Goal: Information Seeking & Learning: Find specific page/section

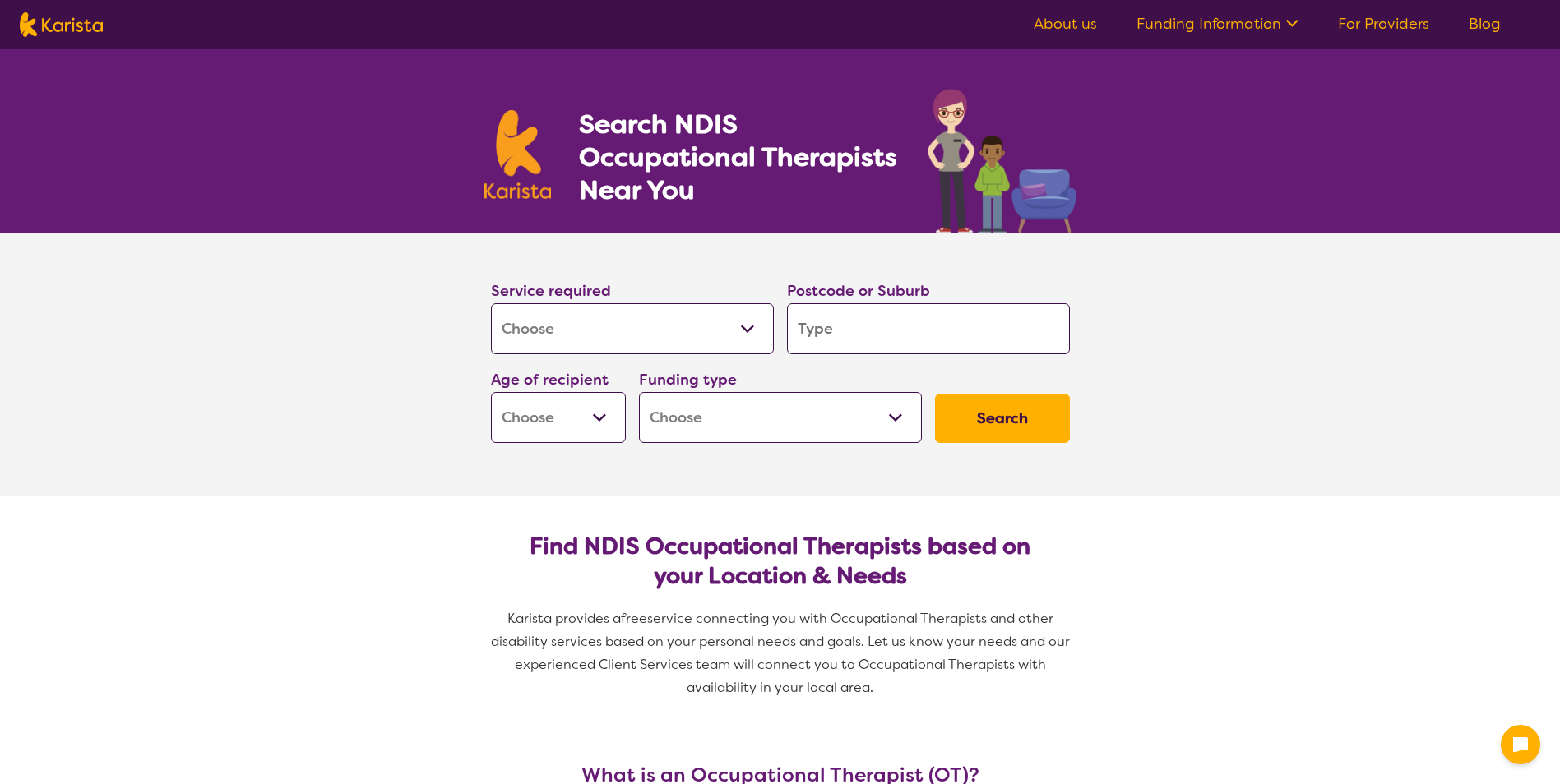
select select "[MEDICAL_DATA]"
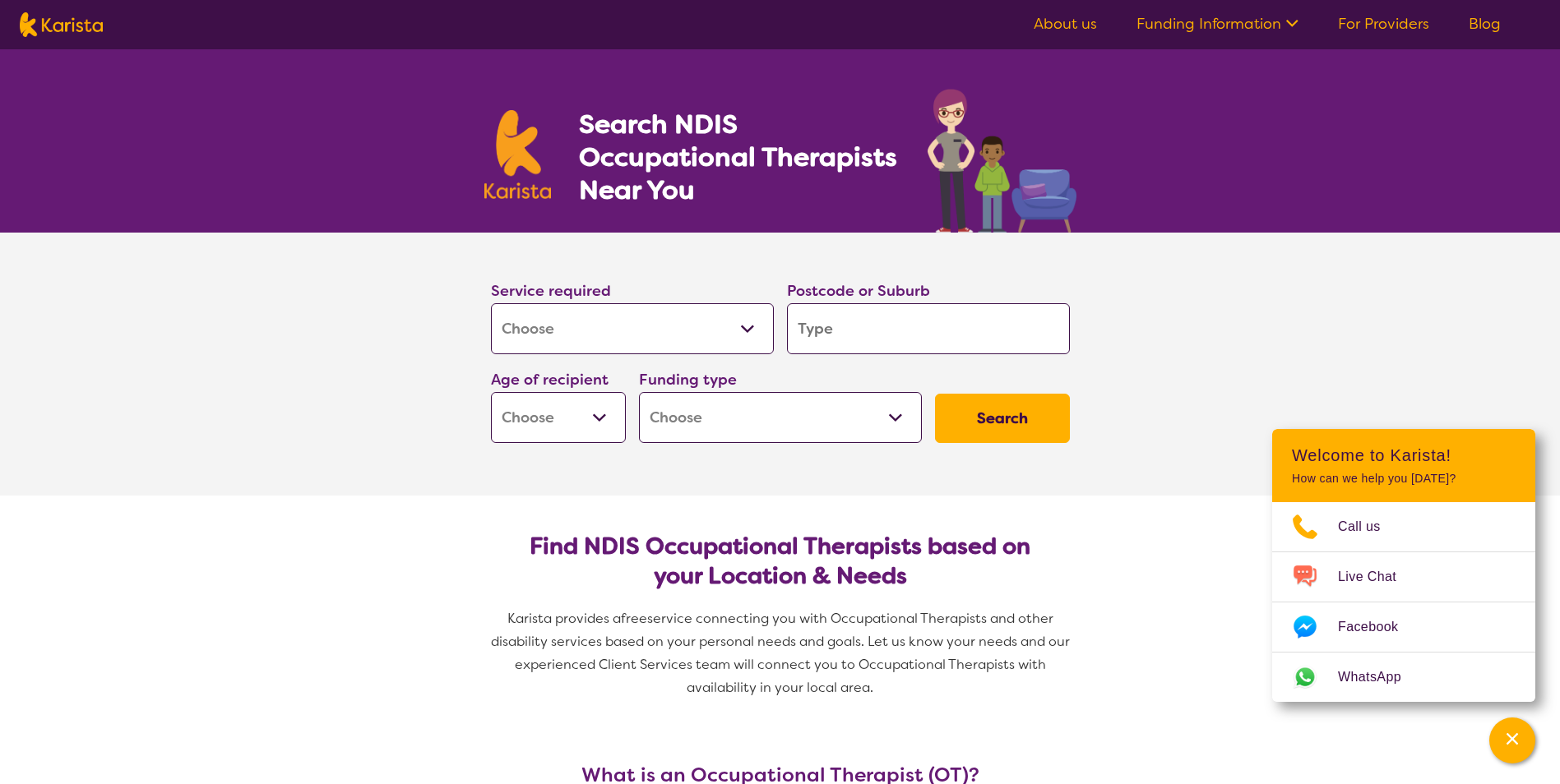
click at [860, 329] on input "search" at bounding box center [928, 329] width 283 height 51
type input "3"
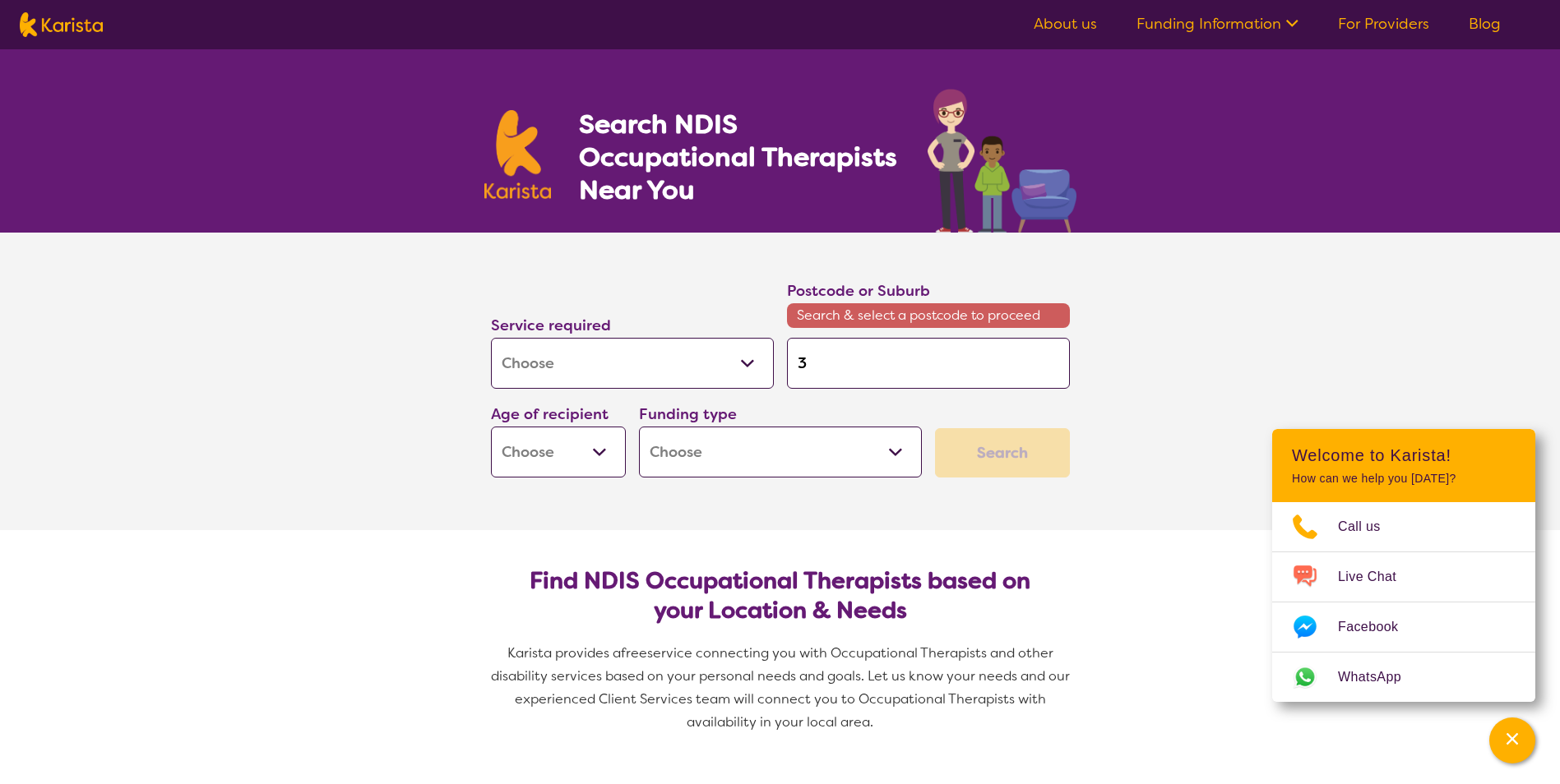
type input "33"
type input "335"
type input "3350"
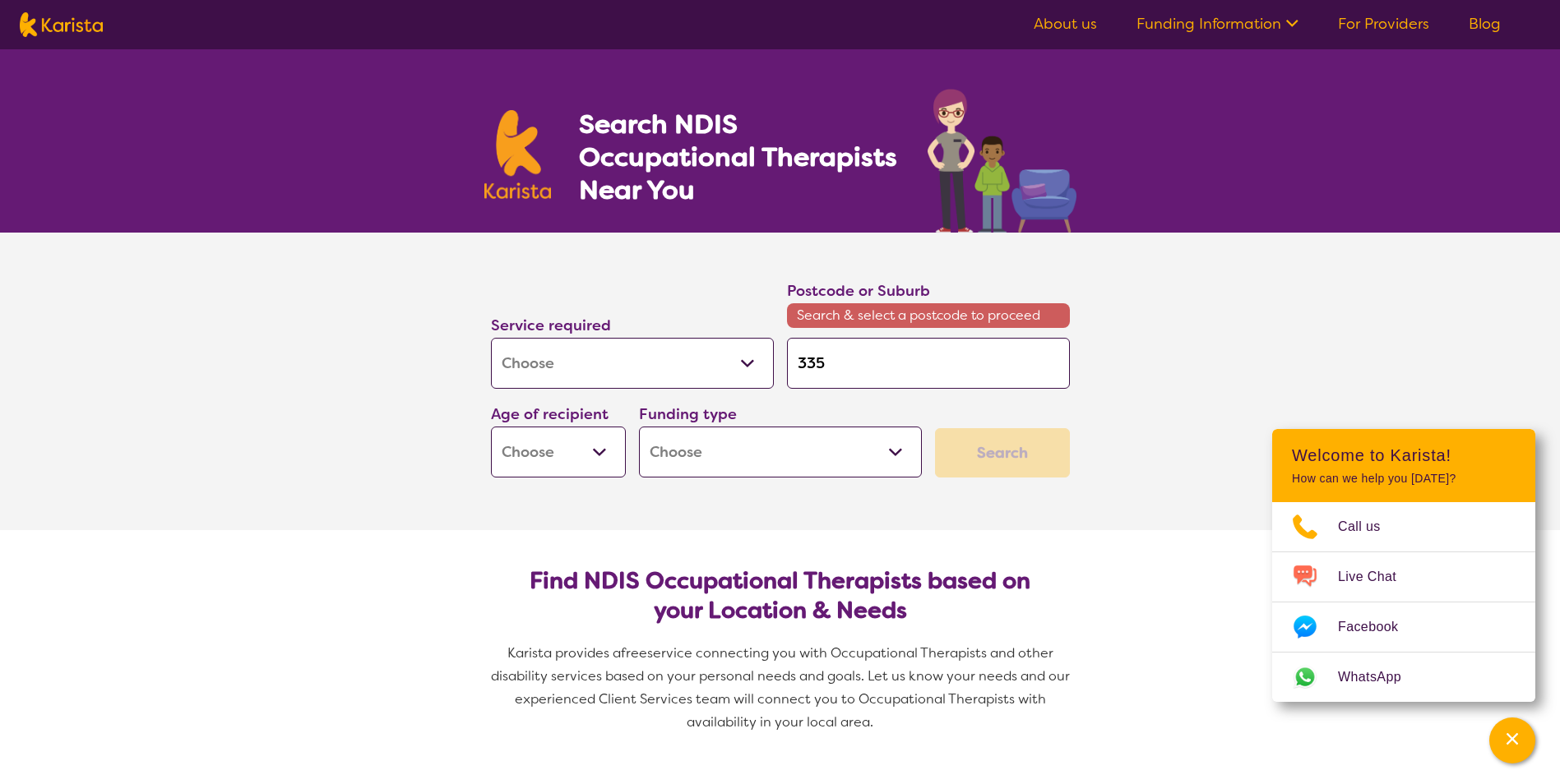
type input "3350"
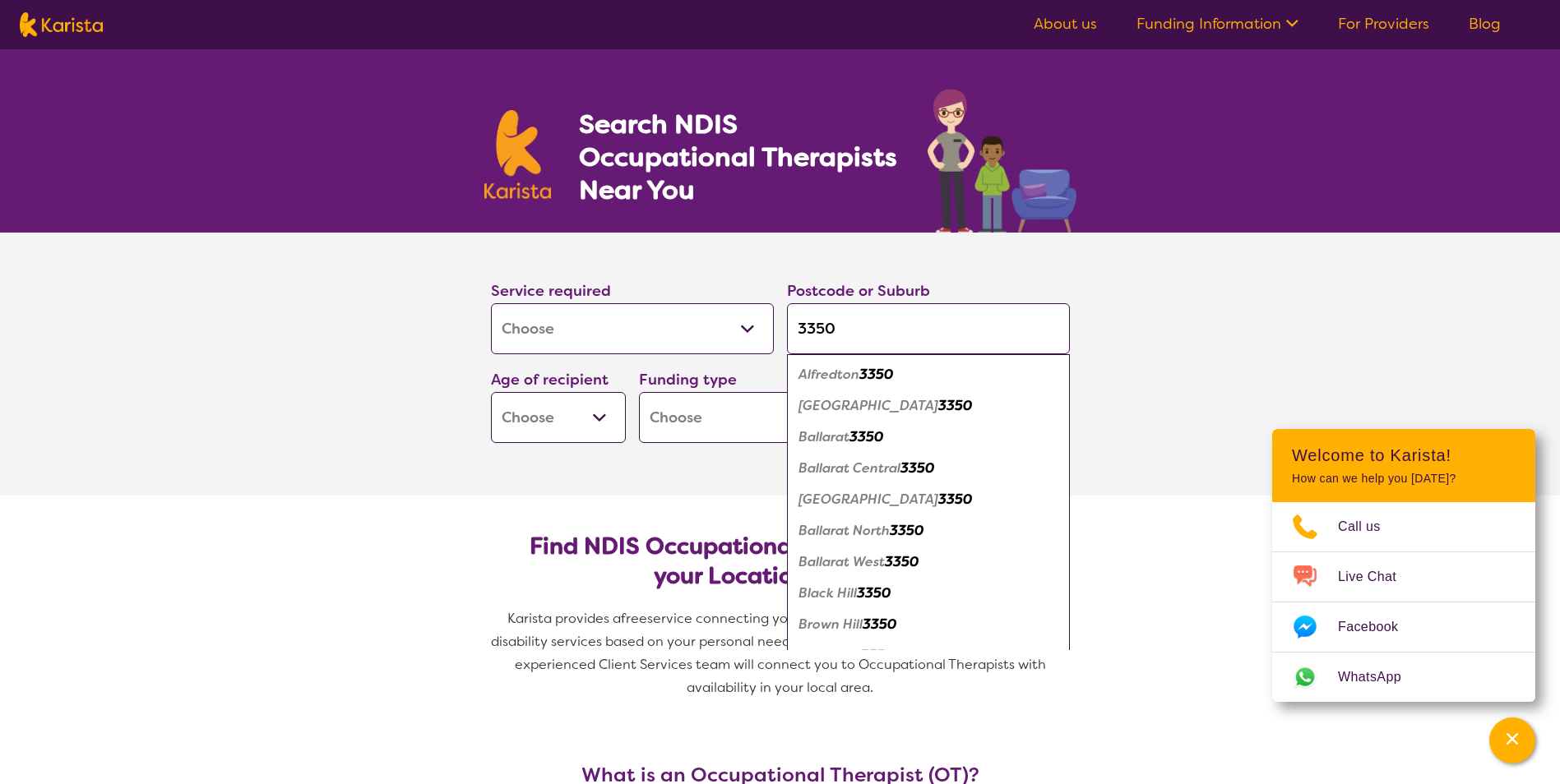
type input "3350"
click at [869, 434] on em "3350" at bounding box center [865, 437] width 33 height 17
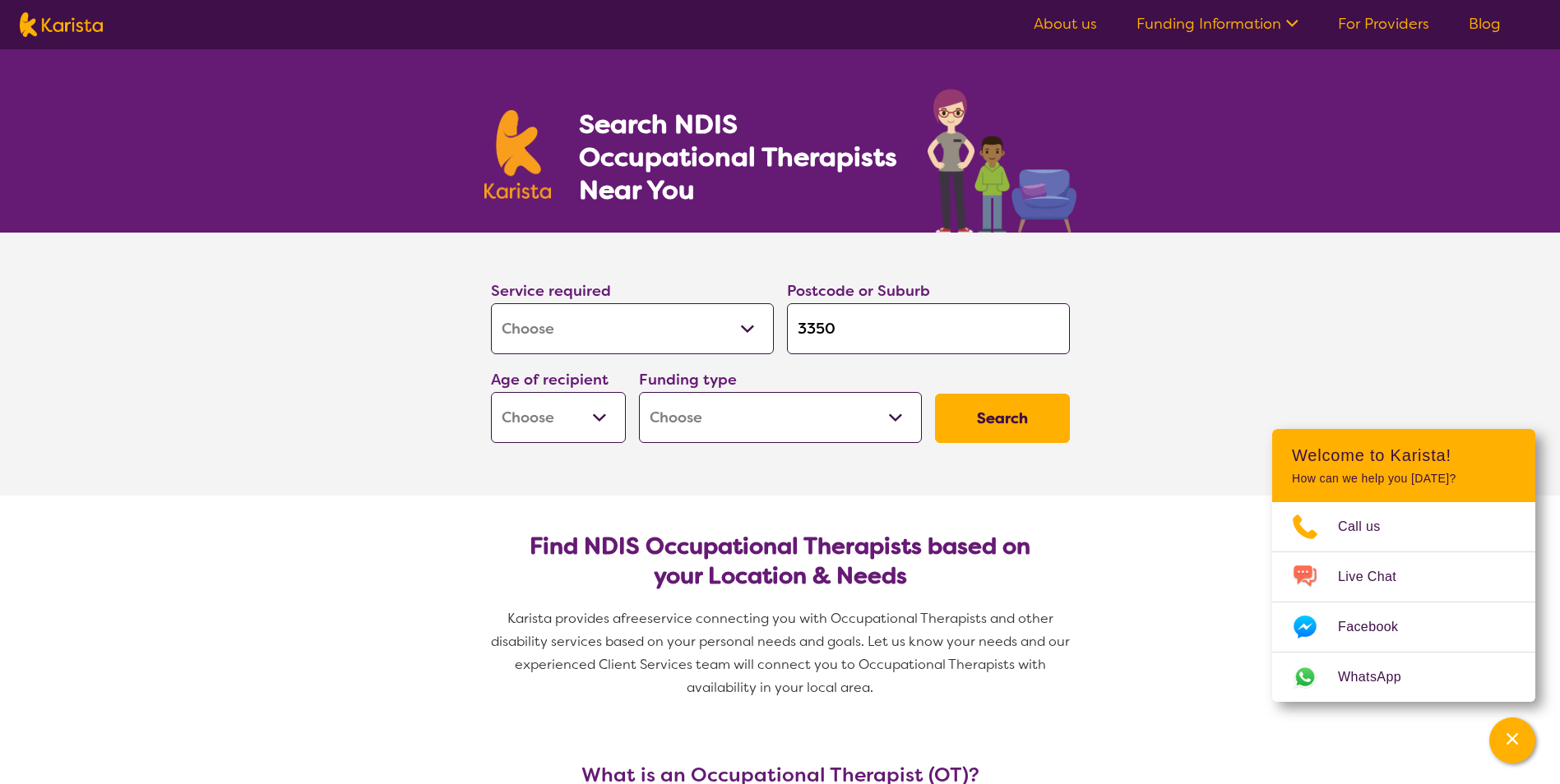
click at [898, 421] on select "Home Care Package (HCP) National Disability Insurance Scheme (NDIS) I don't know" at bounding box center [780, 418] width 283 height 51
click at [555, 468] on section "Service required Allied Health Assistant Assessment (ADHD or Autism) Behaviour …" at bounding box center [780, 363] width 658 height 263
click at [967, 421] on button "Search" at bounding box center [1002, 419] width 135 height 49
click at [604, 421] on select "Early Childhood - 0 to 9 Child - 10 to 11 Adolescent - 12 to 17 Adult - 18 to 6…" at bounding box center [559, 418] width 135 height 51
select select "AD"
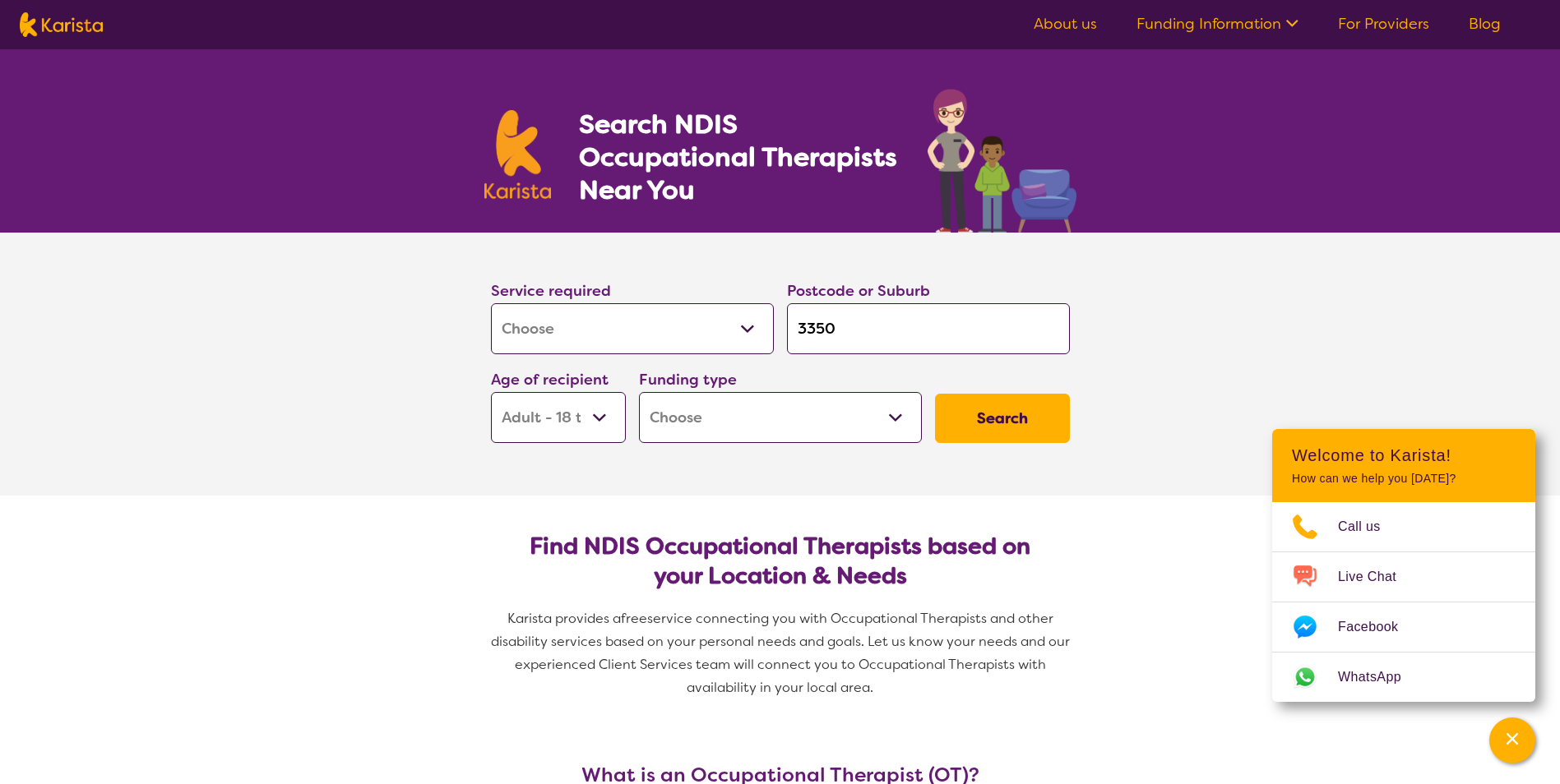
click at [491, 392] on select "Early Childhood - 0 to 9 Child - 10 to 11 Adolescent - 12 to 17 Adult - 18 to 6…" at bounding box center [559, 418] width 135 height 51
select select "AD"
click at [892, 419] on select "Home Care Package (HCP) National Disability Insurance Scheme (NDIS) I don't know" at bounding box center [780, 418] width 283 height 51
select select "HCP"
click at [639, 392] on select "Home Care Package (HCP) National Disability Insurance Scheme (NDIS) I don't know" at bounding box center [780, 418] width 283 height 51
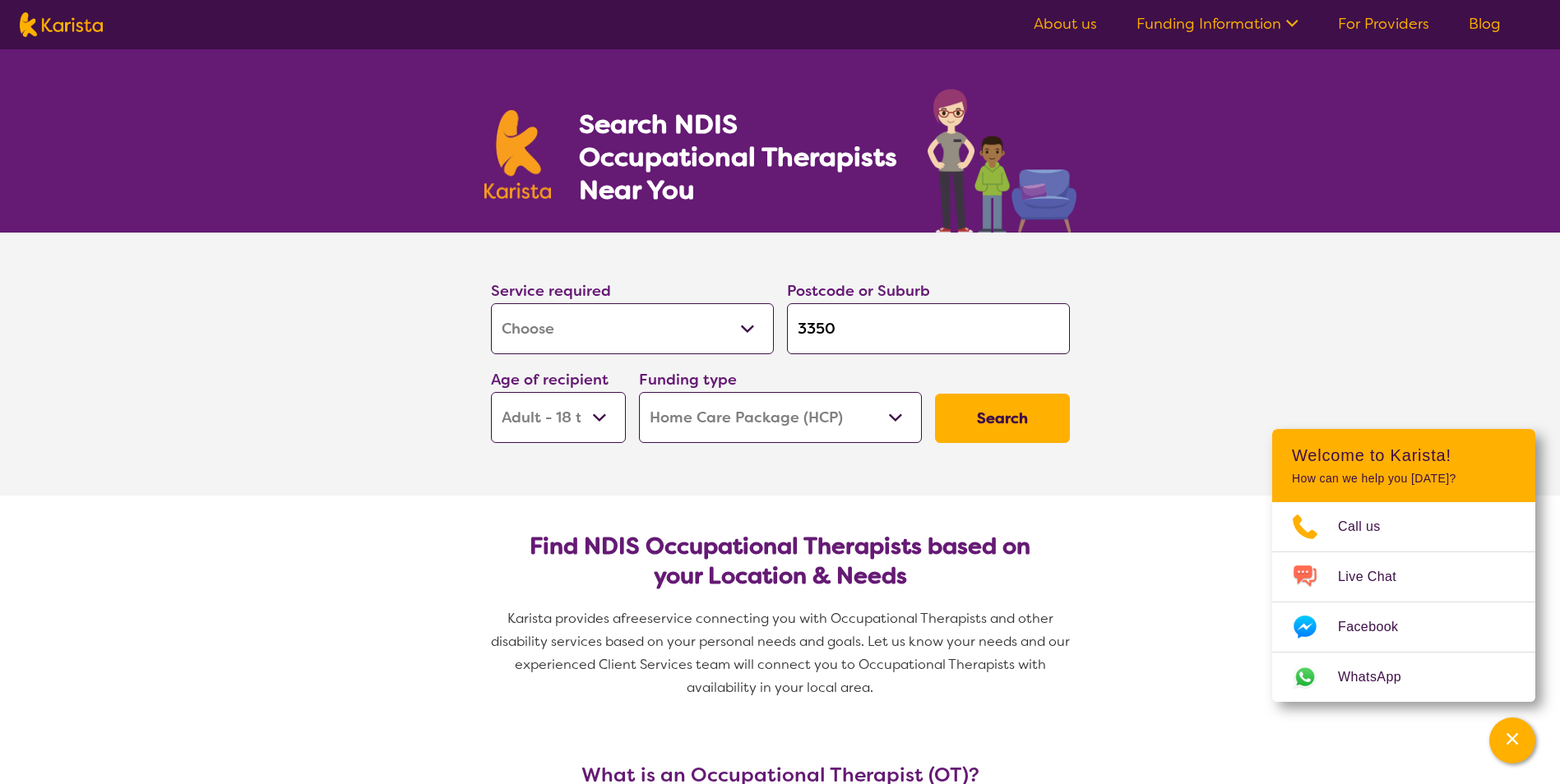
select select "HCP"
click at [968, 415] on button "Search" at bounding box center [1002, 419] width 135 height 49
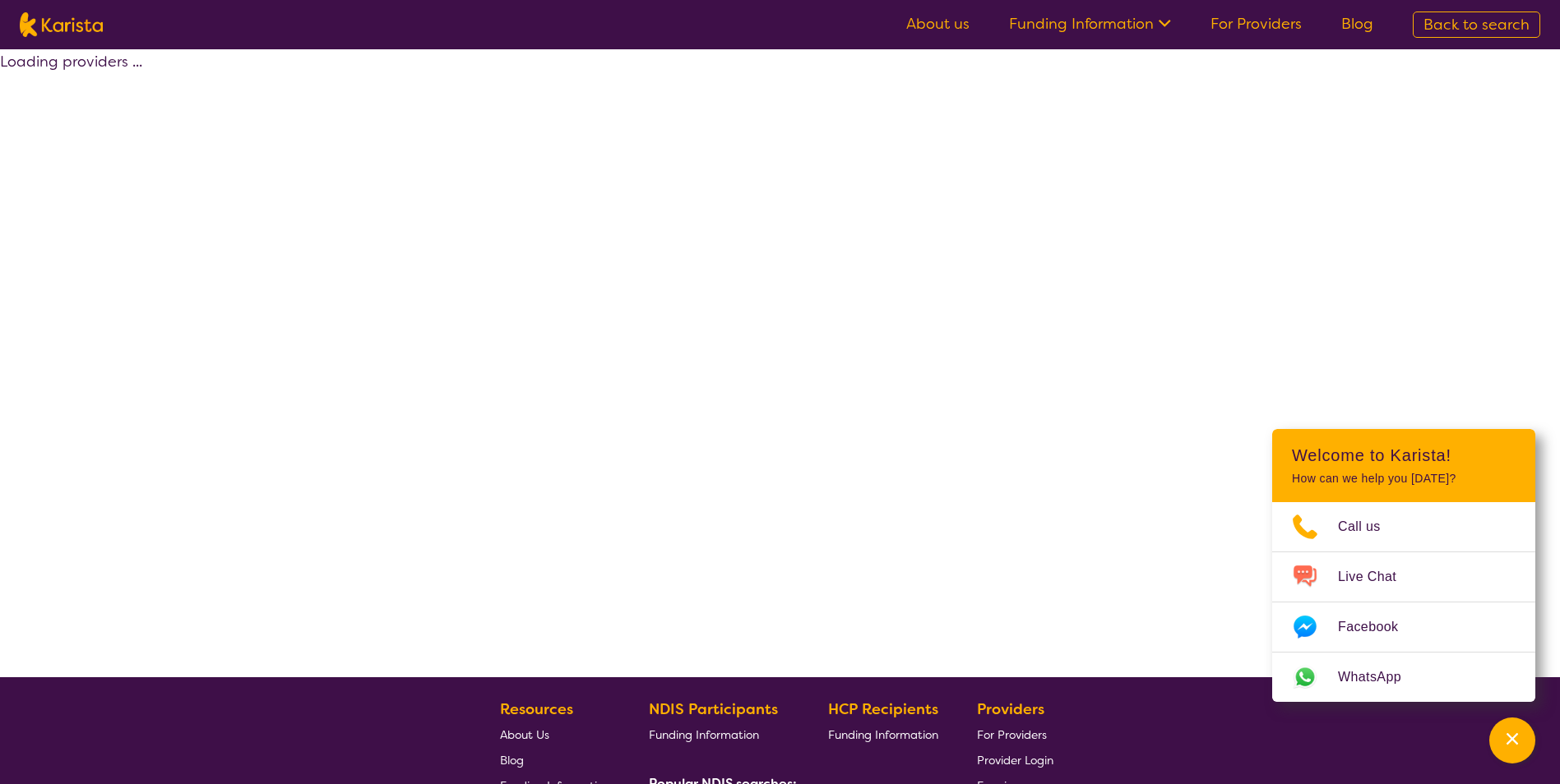
select select "HCP"
select select "[MEDICAL_DATA]"
select select "AD"
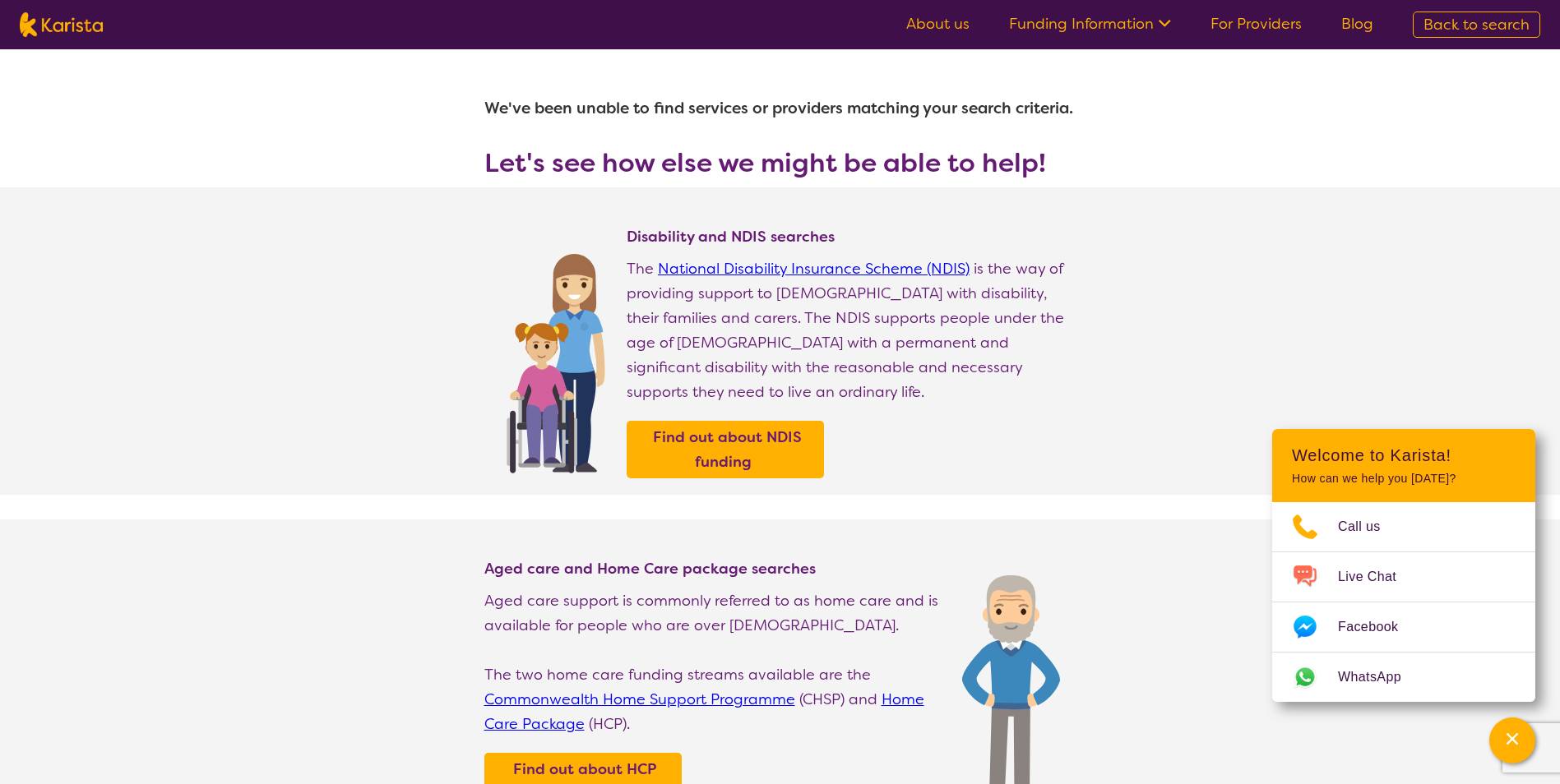
select select "[MEDICAL_DATA]"
select select "AD"
select select "HCP"
select select "[MEDICAL_DATA]"
select select "AD"
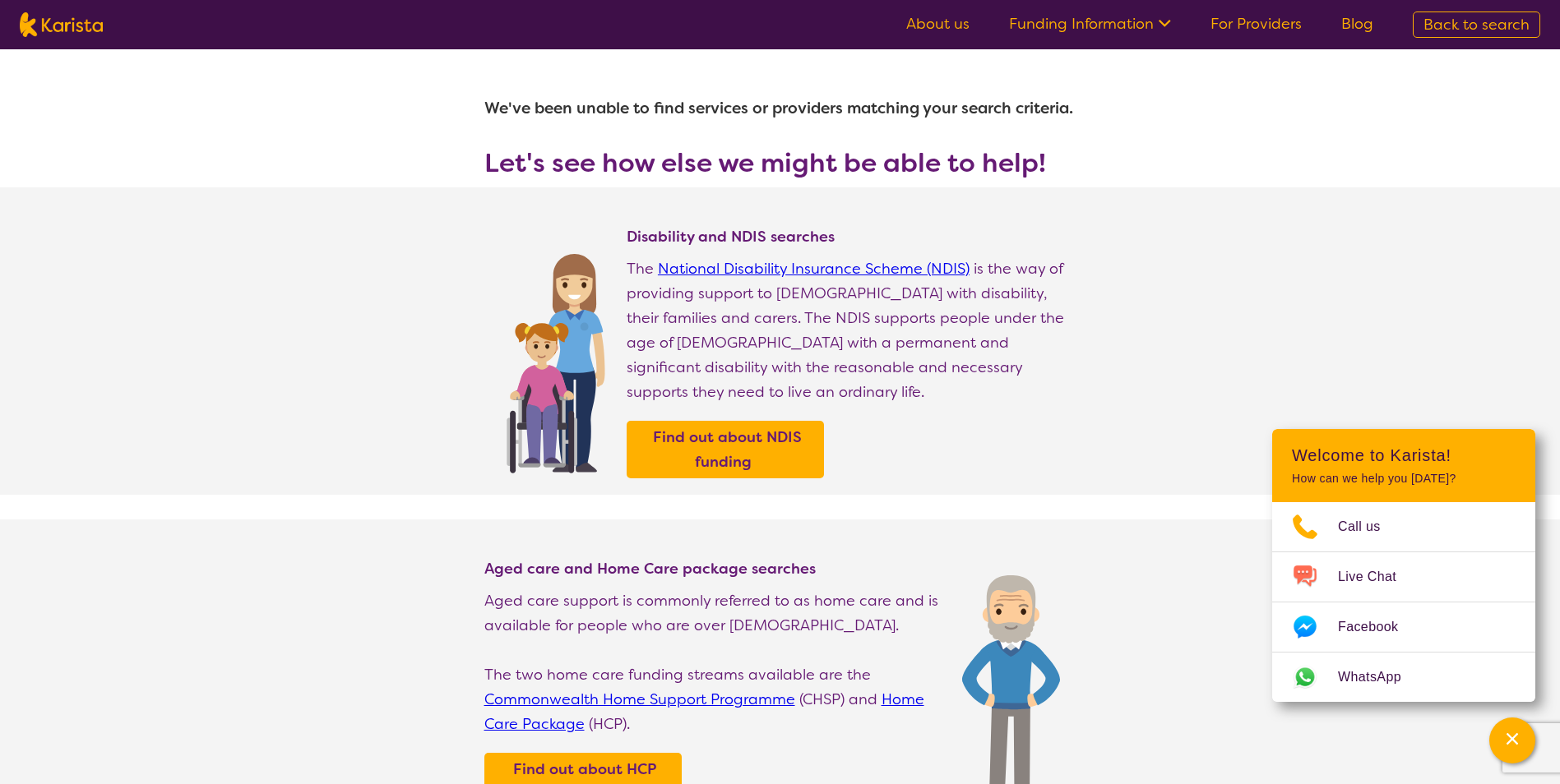
select select "HCP"
